Goal: Task Accomplishment & Management: Use online tool/utility

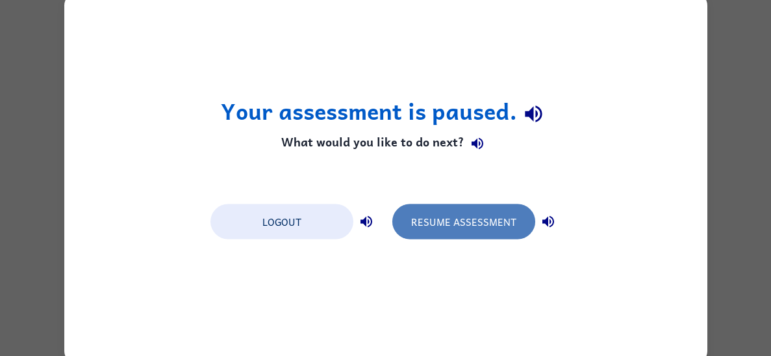
click at [440, 220] on button "Resume Assessment" at bounding box center [464, 220] width 143 height 35
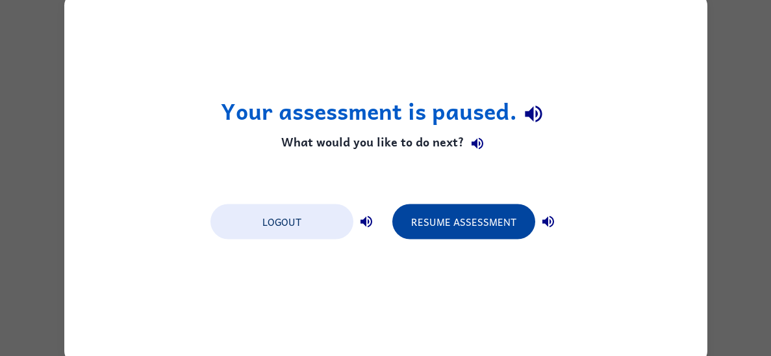
click at [456, 220] on button "Resume Assessment" at bounding box center [464, 220] width 143 height 35
click at [509, 223] on button "Resume Assessment" at bounding box center [464, 220] width 143 height 35
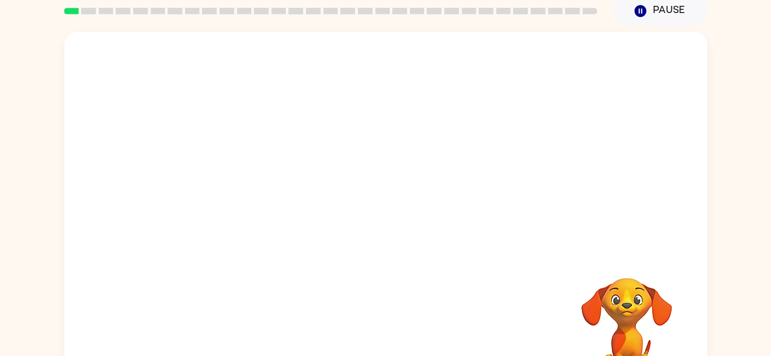
scroll to position [57, 0]
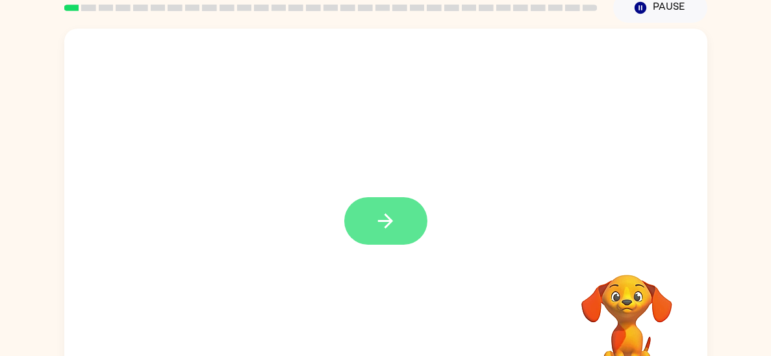
click at [411, 226] on button "button" at bounding box center [385, 220] width 83 height 47
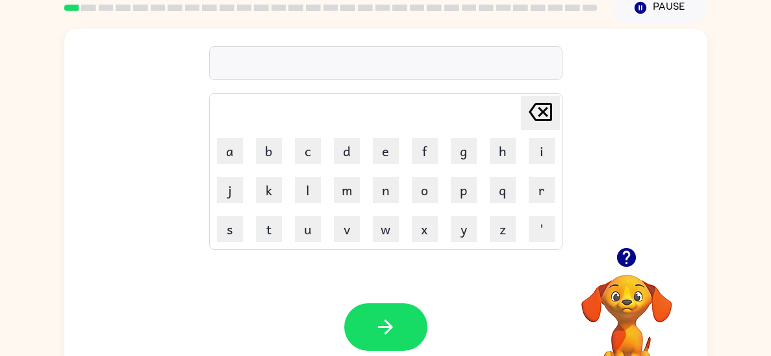
click at [626, 255] on icon "button" at bounding box center [626, 257] width 19 height 19
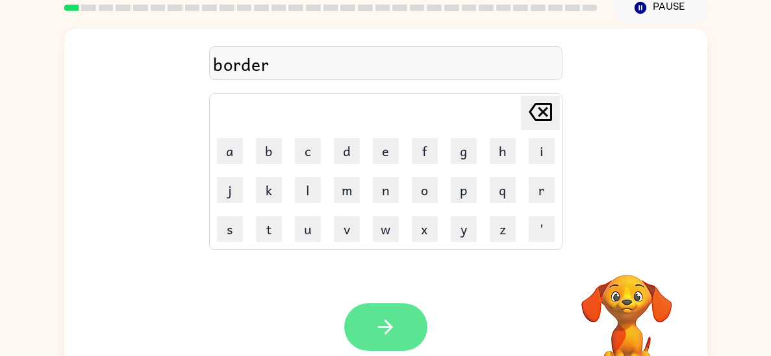
click at [387, 327] on icon "button" at bounding box center [385, 326] width 15 height 15
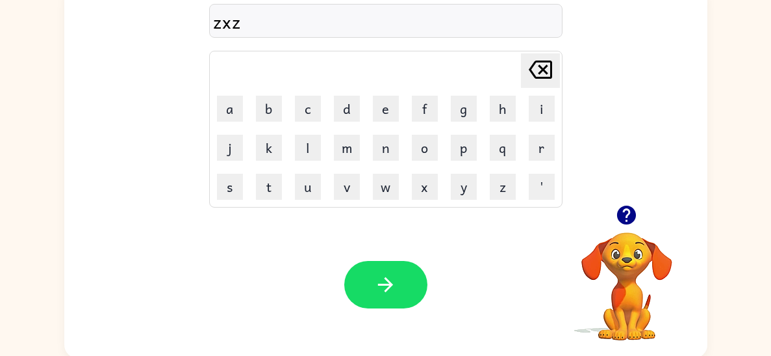
scroll to position [102, 0]
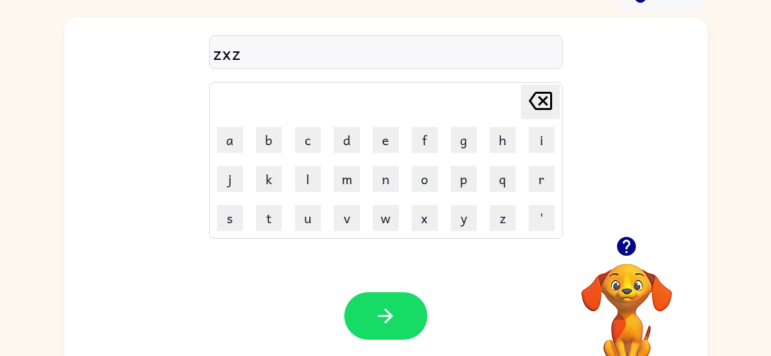
click at [225, 51] on div "zxz" at bounding box center [386, 52] width 346 height 27
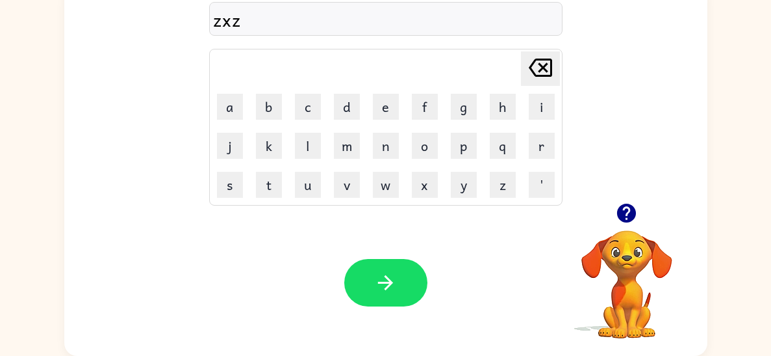
click at [78, 168] on div "zxz Delete Delete last character input a b c d e f g h i j k l m n o p q r s t …" at bounding box center [385, 93] width 643 height 218
click at [79, 166] on div "zxz Delete Delete last character input a b c d e f g h i j k l m n o p q r s t …" at bounding box center [385, 93] width 643 height 218
click at [105, 166] on div "zxz Delete Delete last character input a b c d e f g h i j k l m n o p q r s t …" at bounding box center [385, 93] width 643 height 218
click at [83, 166] on div "zxz Delete Delete last character input a b c d e f g h i j k l m n o p q r s t …" at bounding box center [385, 93] width 643 height 218
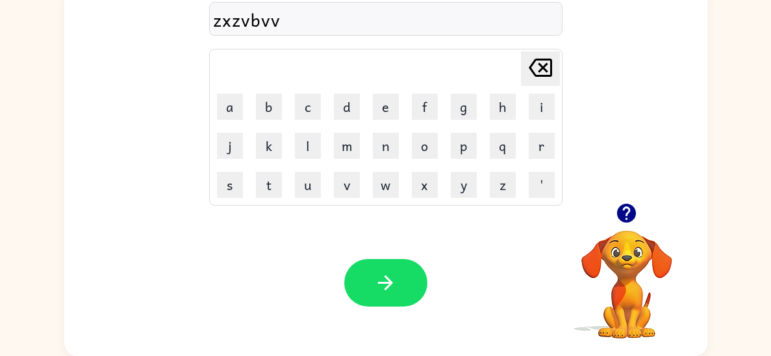
click at [96, 205] on div "zxzvbvv Delete Delete last character input a b c d e f g h i j k l m n o p q r …" at bounding box center [385, 169] width 643 height 371
click at [535, 63] on icon "[PERSON_NAME] last character input" at bounding box center [540, 67] width 31 height 31
click at [538, 66] on icon "[PERSON_NAME] last character input" at bounding box center [540, 67] width 31 height 31
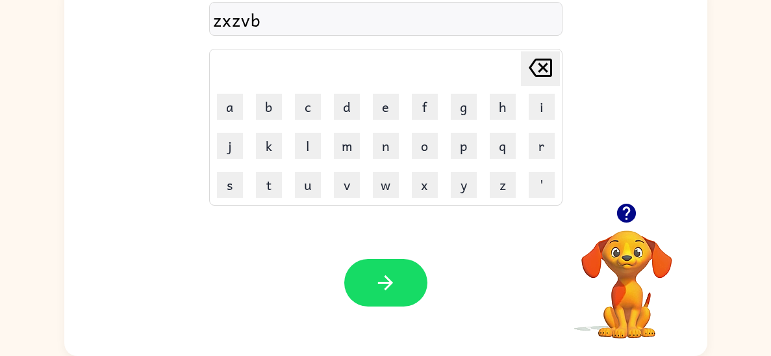
click at [541, 71] on icon "[PERSON_NAME] last character input" at bounding box center [540, 67] width 31 height 31
click at [539, 70] on icon "[PERSON_NAME] last character input" at bounding box center [540, 67] width 31 height 31
click at [544, 66] on icon "[PERSON_NAME] last character input" at bounding box center [540, 67] width 31 height 31
click at [549, 67] on icon at bounding box center [540, 67] width 23 height 18
click at [544, 73] on icon "[PERSON_NAME] last character input" at bounding box center [540, 67] width 31 height 31
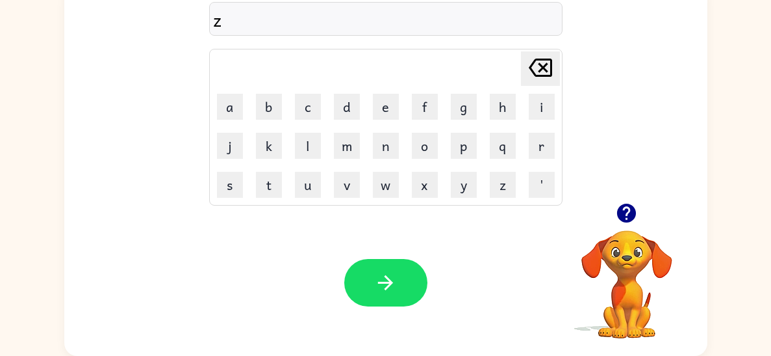
click at [547, 68] on icon "[PERSON_NAME] last character input" at bounding box center [540, 67] width 31 height 31
click at [629, 216] on icon "button" at bounding box center [626, 212] width 19 height 19
click at [279, 190] on button "t" at bounding box center [269, 185] width 26 height 26
click at [382, 183] on button "w" at bounding box center [386, 185] width 26 height 26
click at [543, 107] on button "i" at bounding box center [542, 107] width 26 height 26
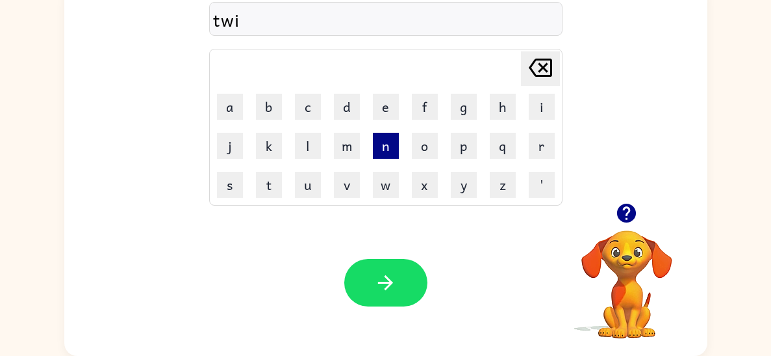
click at [392, 151] on button "n" at bounding box center [386, 146] width 26 height 26
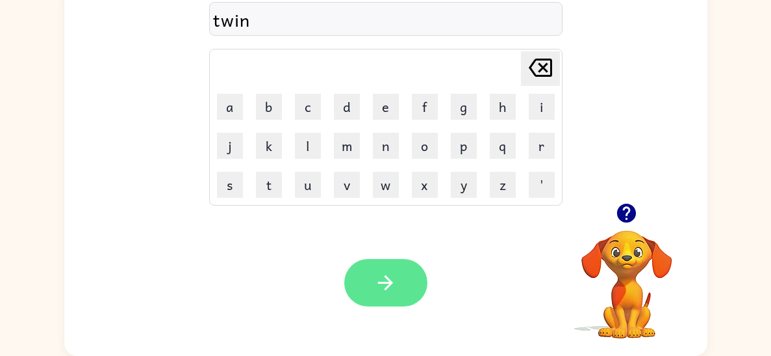
click at [408, 267] on button "button" at bounding box center [385, 282] width 83 height 47
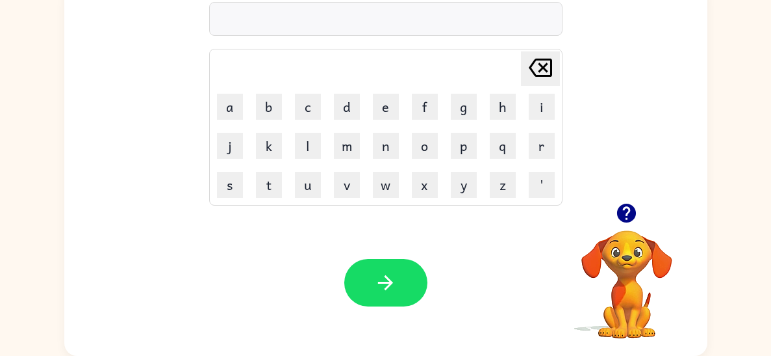
click at [476, 246] on div "Your browser must support playing .mp4 files to use Literably. Please try using…" at bounding box center [385, 282] width 643 height 146
click at [628, 211] on icon "button" at bounding box center [626, 212] width 23 height 23
click at [172, 333] on div "Your browser must support playing .mp4 files to use Literably. Please try using…" at bounding box center [385, 282] width 643 height 146
click at [632, 211] on icon "button" at bounding box center [626, 212] width 19 height 19
click at [448, 10] on div "i" at bounding box center [386, 19] width 346 height 27
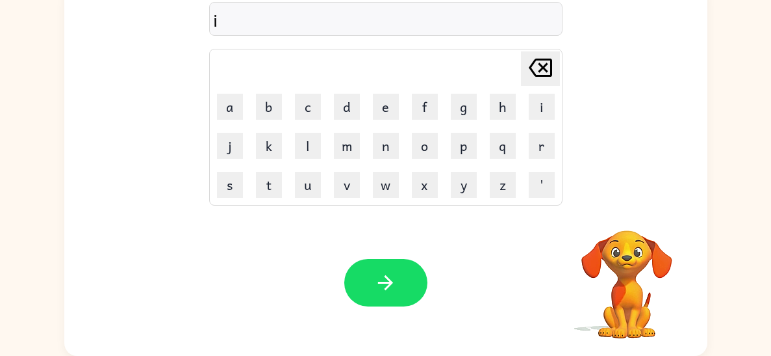
click at [377, 25] on div "i" at bounding box center [386, 19] width 346 height 27
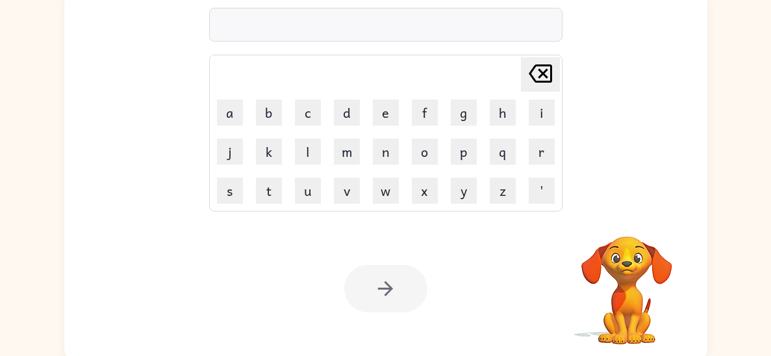
scroll to position [94, 0]
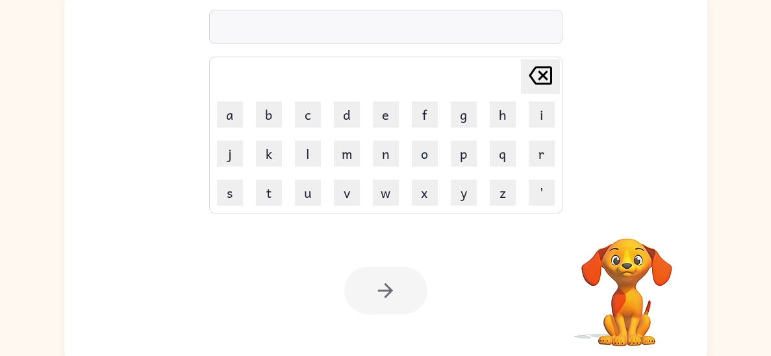
click at [387, 39] on div at bounding box center [386, 27] width 354 height 34
click at [402, 280] on div at bounding box center [385, 289] width 83 height 47
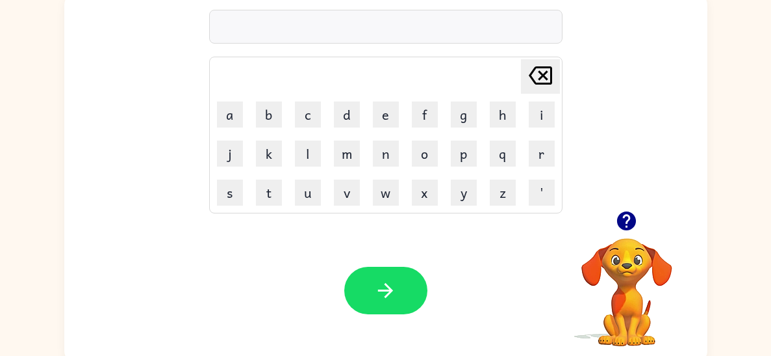
click at [615, 223] on icon "button" at bounding box center [626, 220] width 23 height 23
click at [421, 309] on div at bounding box center [385, 289] width 83 height 47
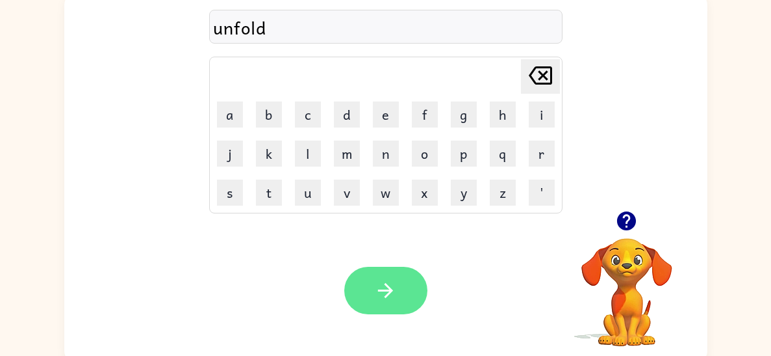
click at [405, 297] on button "button" at bounding box center [385, 289] width 83 height 47
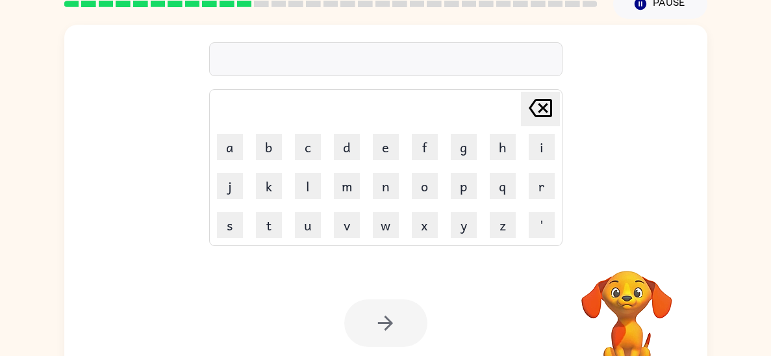
scroll to position [102, 0]
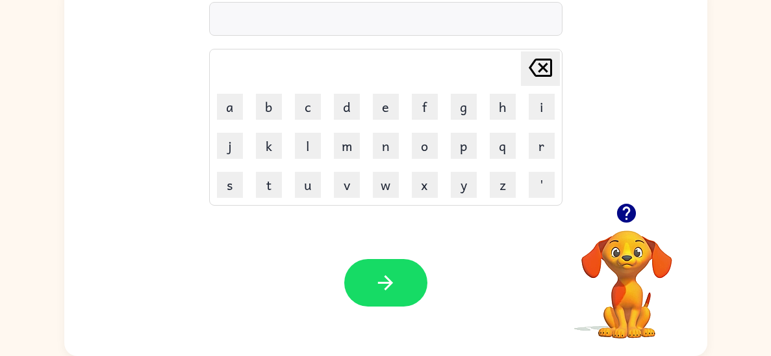
click at [764, 304] on div "[PERSON_NAME] last character input a b c d e f g h i j k l m n o p q r s t u v …" at bounding box center [385, 167] width 771 height 377
click at [625, 224] on icon "button" at bounding box center [626, 212] width 23 height 23
click at [758, 253] on div "[PERSON_NAME] last character input a b c d e f g h i j k l m n o p q r s t u v …" at bounding box center [385, 167] width 771 height 377
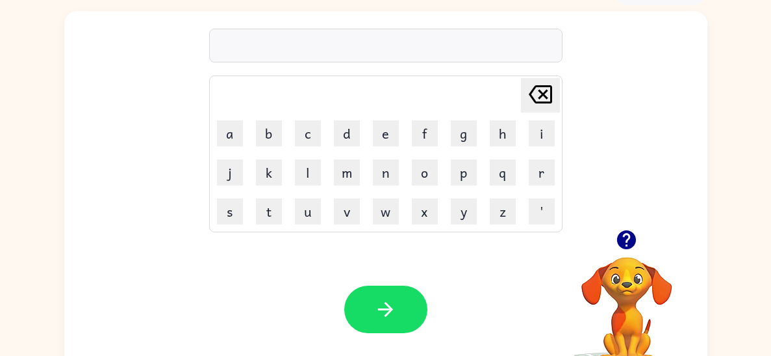
click at [612, 237] on button "button" at bounding box center [626, 239] width 33 height 33
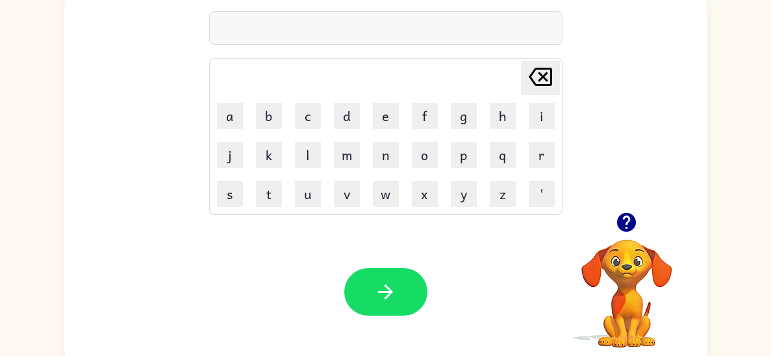
scroll to position [101, 0]
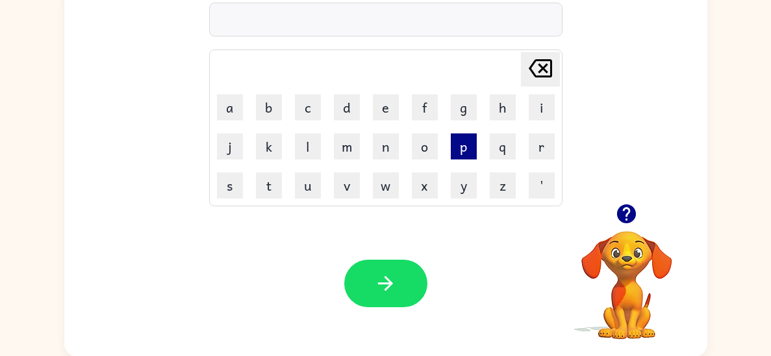
click at [467, 159] on button "p" at bounding box center [464, 146] width 26 height 26
type button "p"
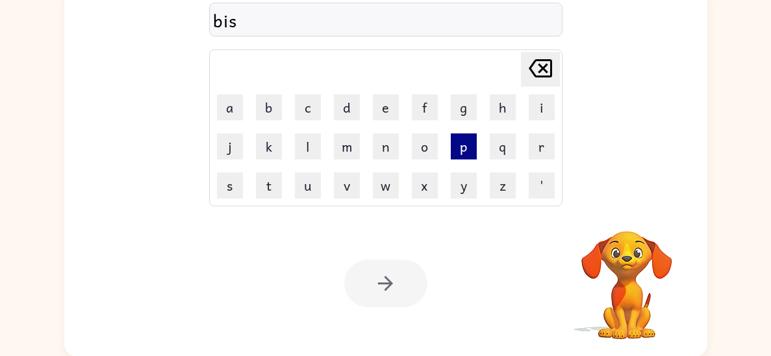
click at [461, 152] on button "p" at bounding box center [464, 146] width 26 height 26
type button "p"
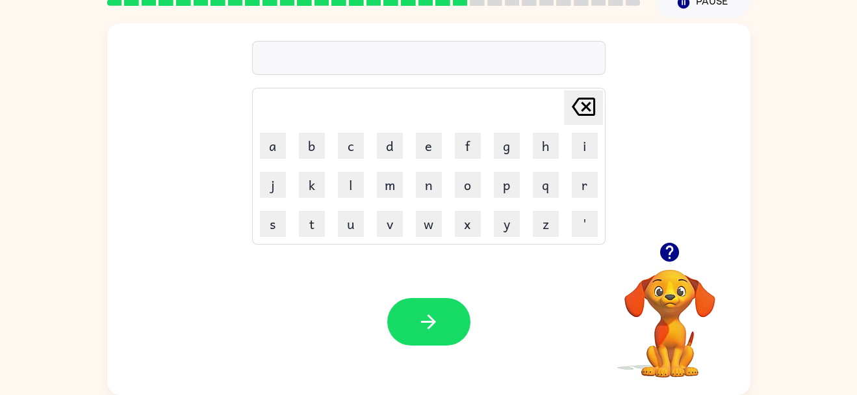
scroll to position [34, 0]
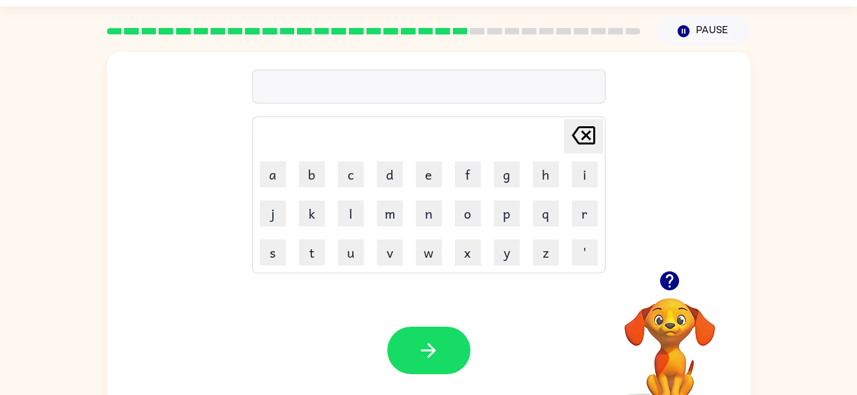
click at [758, 220] on div "[PERSON_NAME] last character input a b c d e f g h i j k l m n o p q r s t u v …" at bounding box center [428, 234] width 857 height 377
click at [679, 274] on icon "button" at bounding box center [669, 280] width 23 height 23
click at [454, 83] on div "sentpee" at bounding box center [429, 86] width 346 height 27
click at [420, 88] on div "sentpee" at bounding box center [429, 86] width 346 height 27
click at [578, 129] on icon "[PERSON_NAME] last character input" at bounding box center [583, 135] width 31 height 31
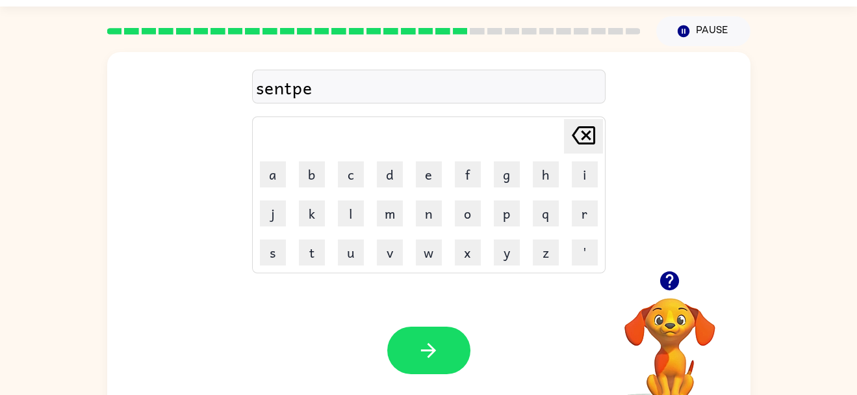
type button "delete"
click at [666, 277] on icon "button" at bounding box center [669, 280] width 23 height 23
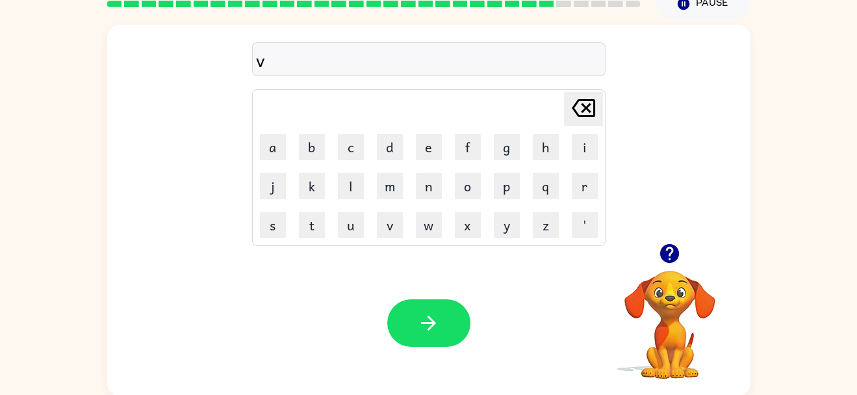
scroll to position [62, 0]
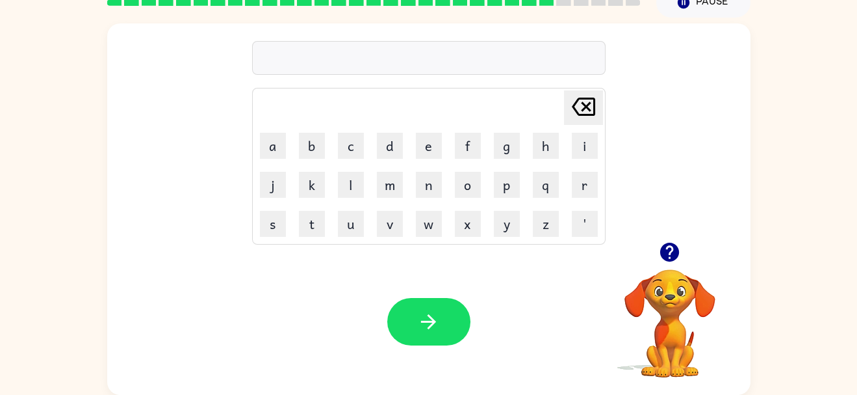
click at [669, 249] on icon "button" at bounding box center [669, 251] width 19 height 19
click at [667, 250] on icon "button" at bounding box center [669, 251] width 19 height 19
click at [668, 251] on icon "button" at bounding box center [669, 251] width 19 height 19
click at [515, 192] on button "p" at bounding box center [507, 185] width 26 height 26
type button "p"
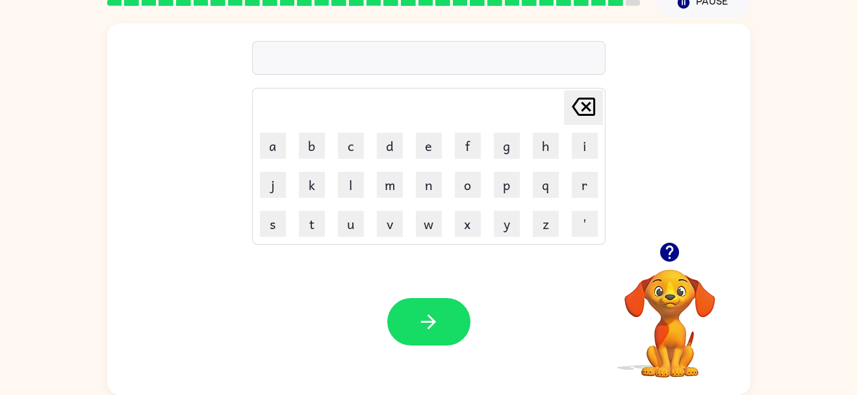
click at [671, 250] on icon "button" at bounding box center [669, 251] width 23 height 23
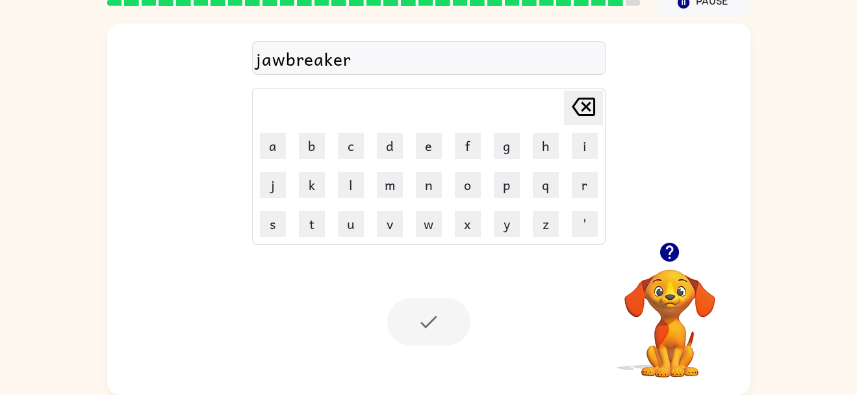
scroll to position [39, 0]
